Goal: Task Accomplishment & Management: Manage account settings

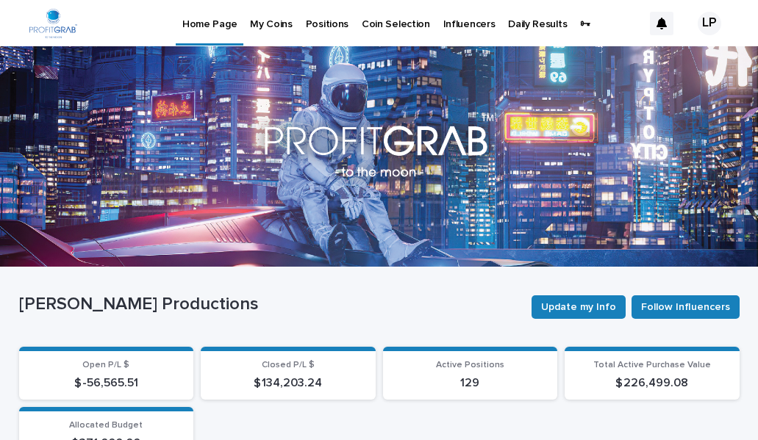
click at [317, 24] on p "Positions" at bounding box center [327, 15] width 43 height 31
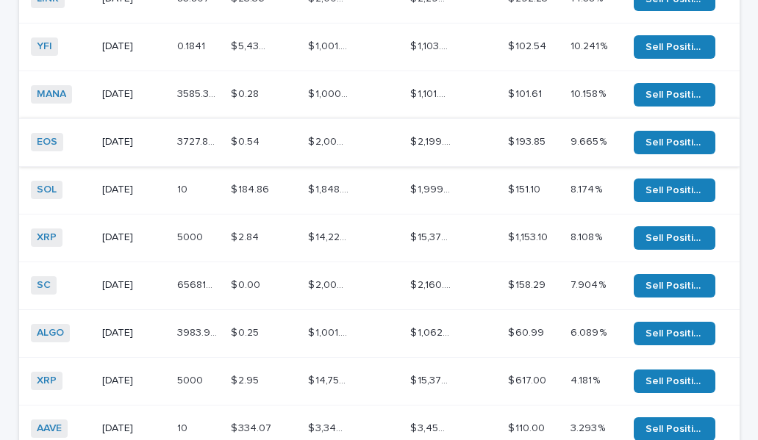
scroll to position [517, 0]
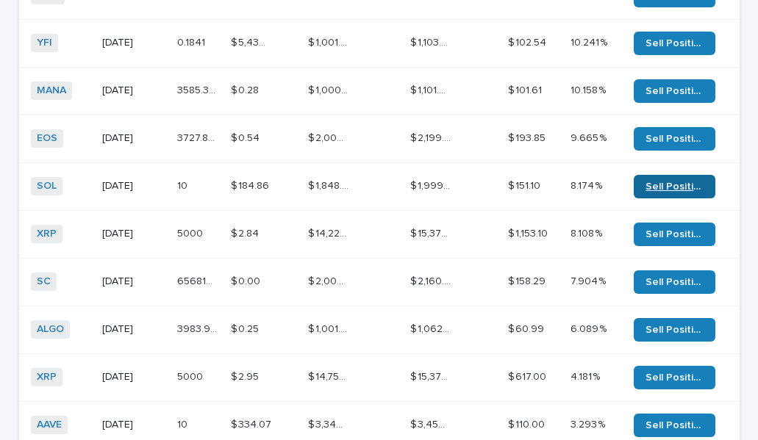
click at [656, 182] on span "Sell Position" at bounding box center [674, 187] width 58 height 10
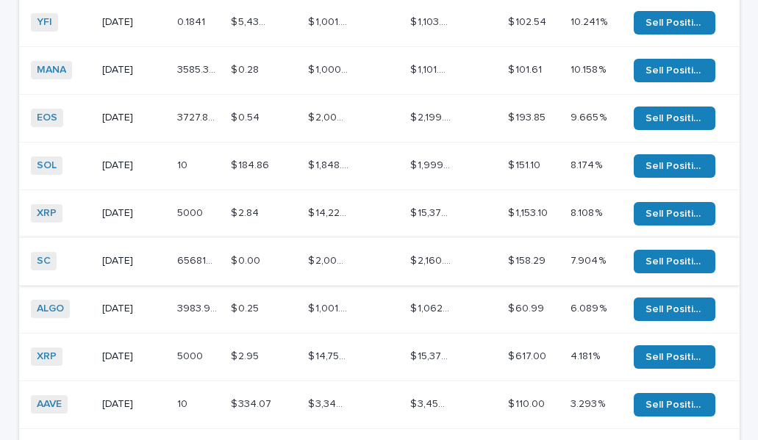
scroll to position [540, 0]
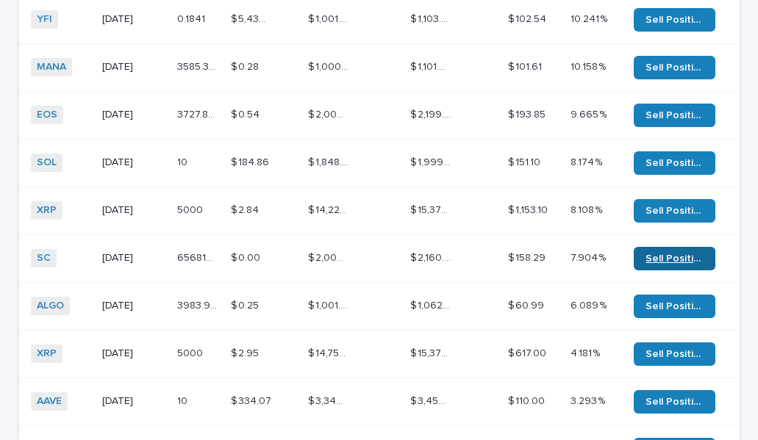
click at [664, 254] on span "Sell Position" at bounding box center [674, 259] width 58 height 10
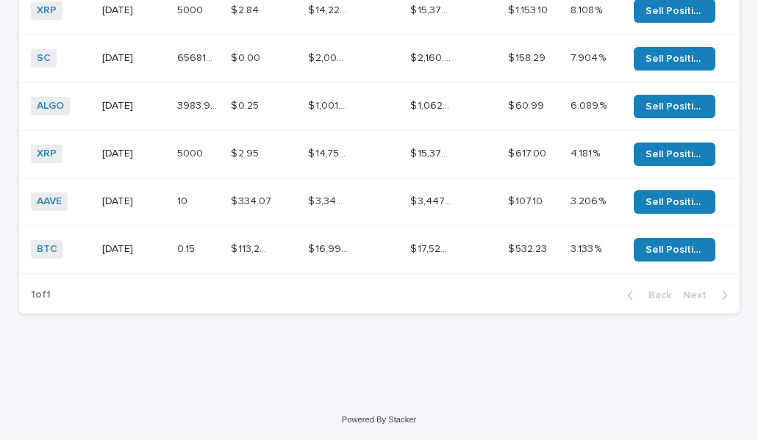
scroll to position [749, 0]
click at [666, 245] on span "Sell Position" at bounding box center [674, 250] width 58 height 10
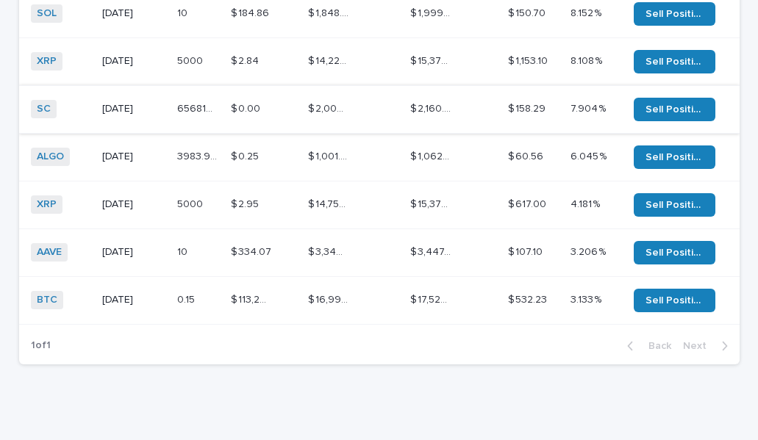
scroll to position [683, 0]
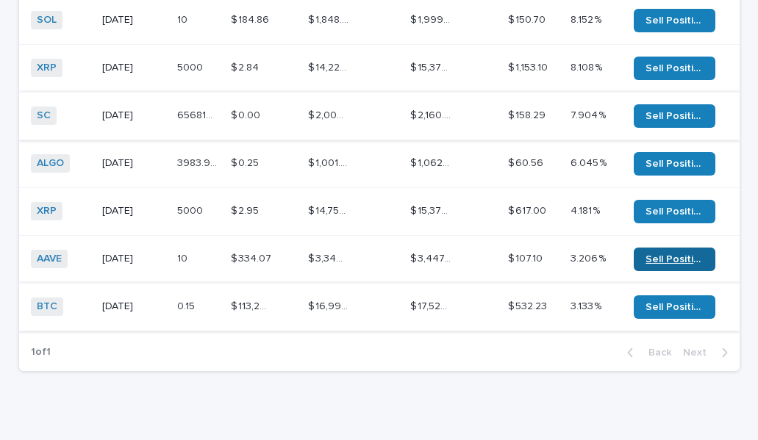
click at [662, 254] on span "Sell Position" at bounding box center [674, 259] width 58 height 10
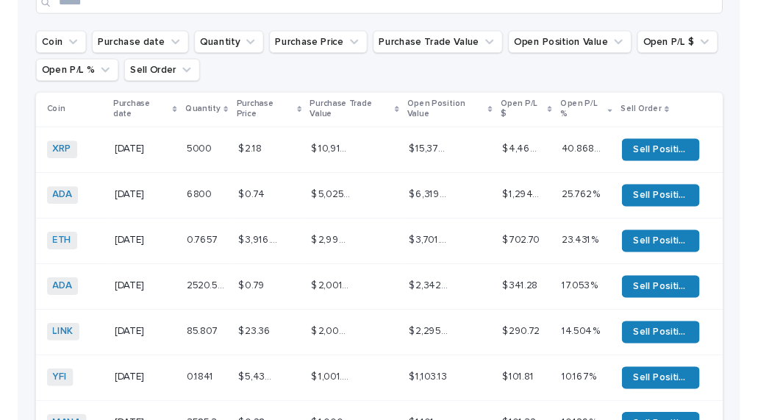
scroll to position [162, 0]
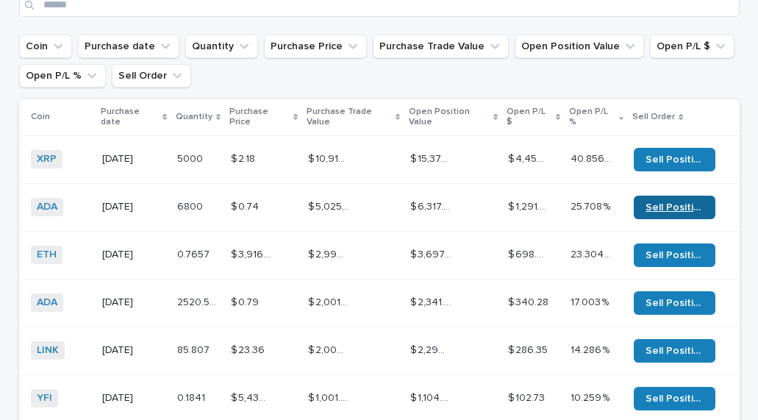
click at [670, 202] on span "Sell Position" at bounding box center [674, 207] width 58 height 10
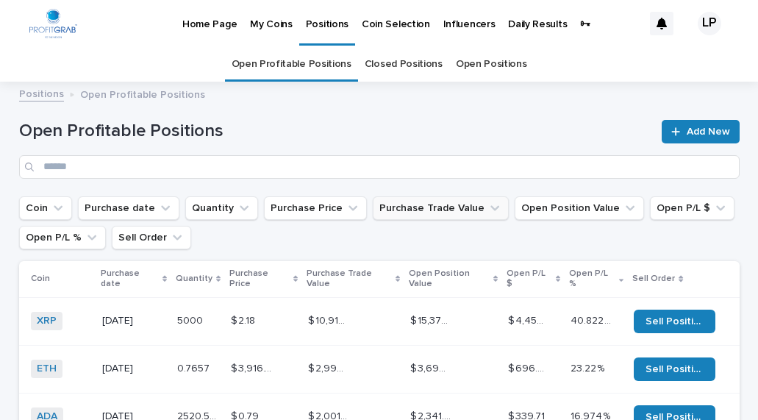
scroll to position [0, 0]
click at [387, 65] on link "Closed Positions" at bounding box center [404, 64] width 78 height 35
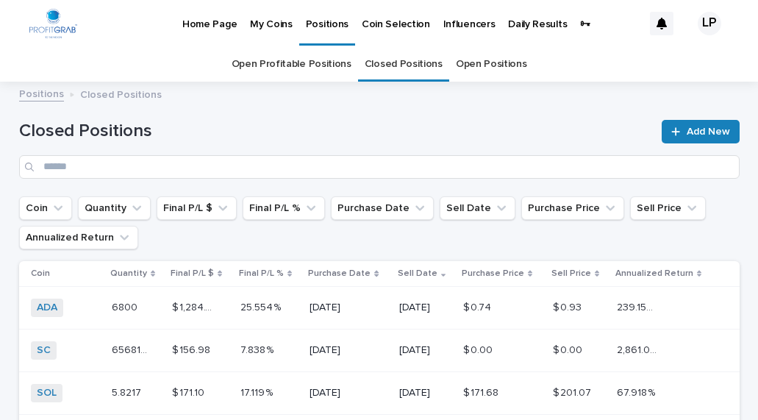
click at [318, 62] on link "Open Profitable Positions" at bounding box center [292, 64] width 120 height 35
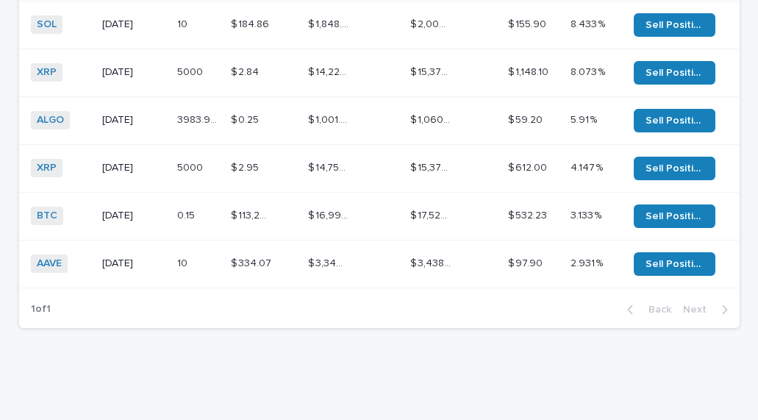
scroll to position [628, 0]
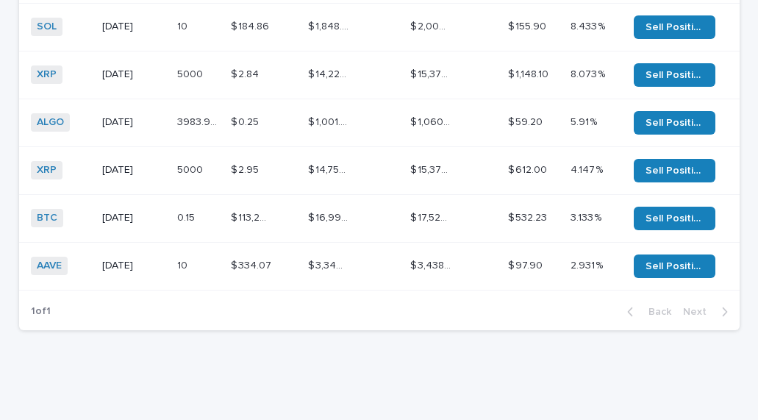
click at [414, 212] on p "$ 17,522.68" at bounding box center [432, 216] width 44 height 15
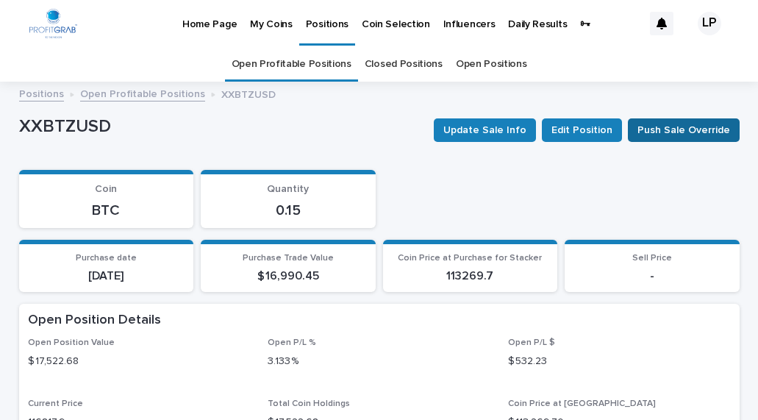
click at [678, 126] on span "Push Sale Override" at bounding box center [683, 130] width 93 height 15
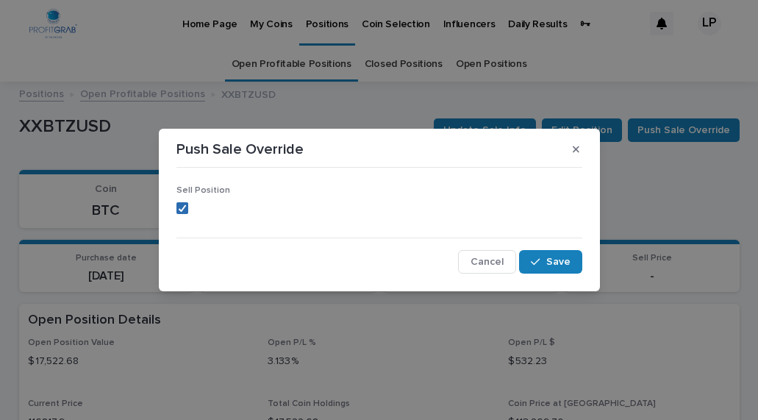
click at [182, 206] on icon at bounding box center [182, 207] width 9 height 7
click at [551, 262] on span "Save" at bounding box center [558, 262] width 24 height 10
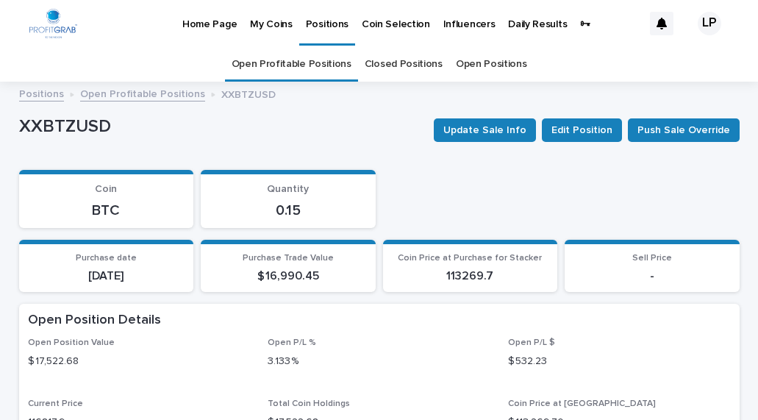
click at [157, 96] on link "Open Profitable Positions" at bounding box center [142, 93] width 125 height 17
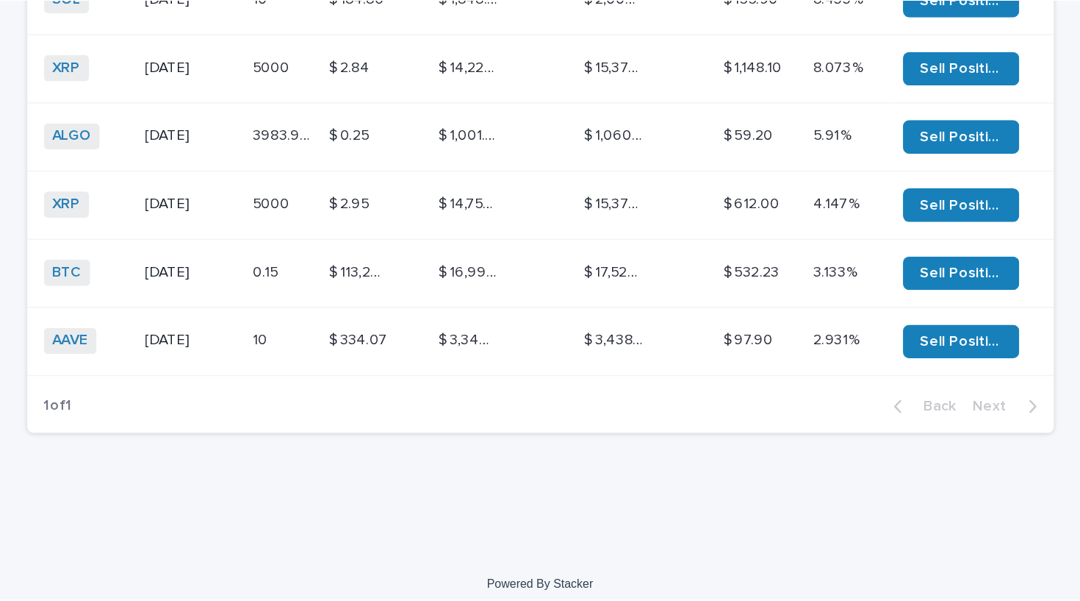
scroll to position [650, 0]
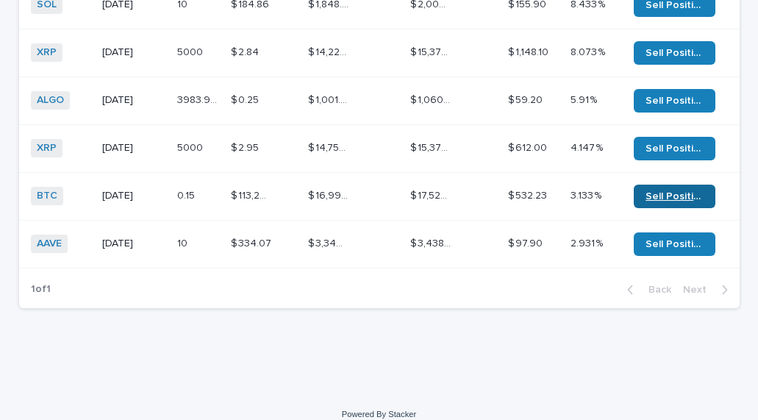
click at [668, 191] on span "Sell Position" at bounding box center [674, 196] width 58 height 10
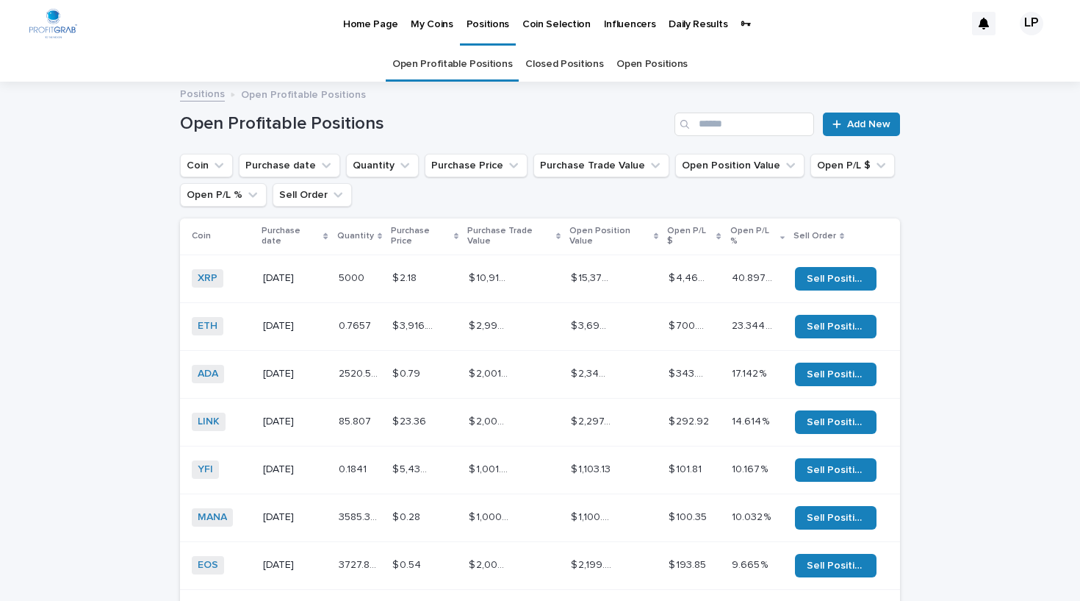
scroll to position [0, 0]
click at [757, 26] on div "LP" at bounding box center [1032, 24] width 24 height 24
click at [757, 64] on p "Log Out" at bounding box center [1018, 62] width 93 height 25
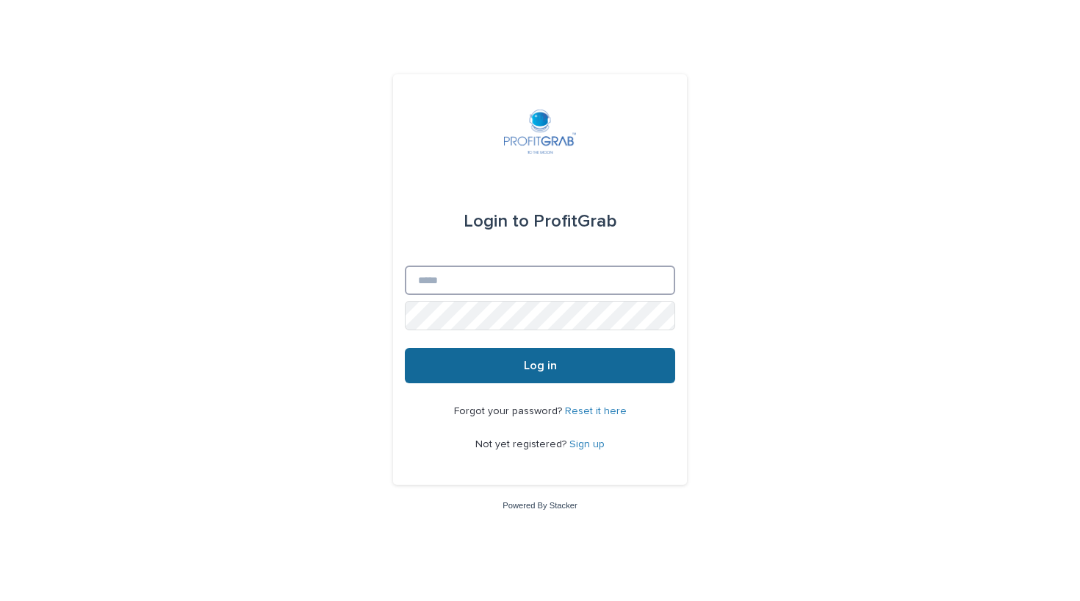
type input "**********"
click at [539, 363] on span "Log in" at bounding box center [540, 365] width 33 height 12
